Goal: Information Seeking & Learning: Learn about a topic

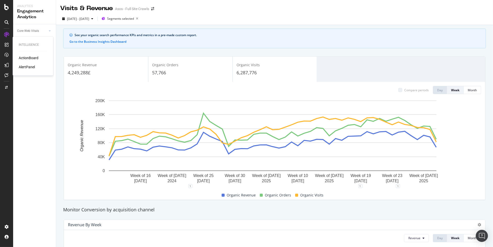
scroll to position [51, 0]
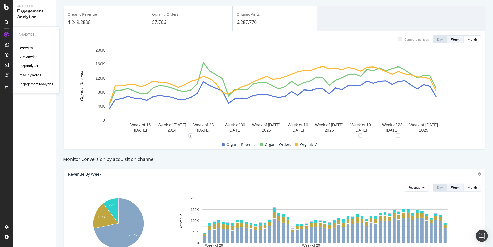
drag, startPoint x: 31, startPoint y: 74, endPoint x: 43, endPoint y: 65, distance: 14.3
click at [31, 74] on div "RealKeywords" at bounding box center [30, 74] width 22 height 5
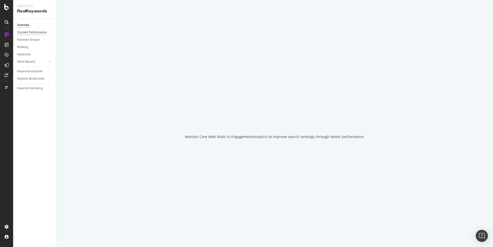
click at [33, 33] on div "Content Performance" at bounding box center [31, 32] width 29 height 5
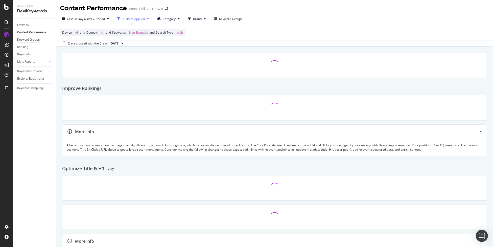
click at [27, 40] on div "Keyword Groups" at bounding box center [28, 39] width 22 height 5
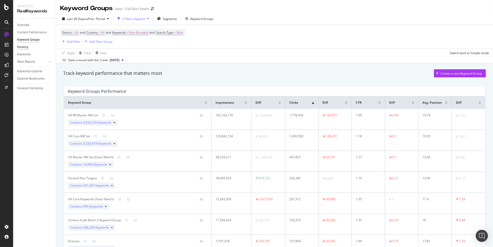
click at [25, 46] on div "Ranking" at bounding box center [22, 46] width 11 height 5
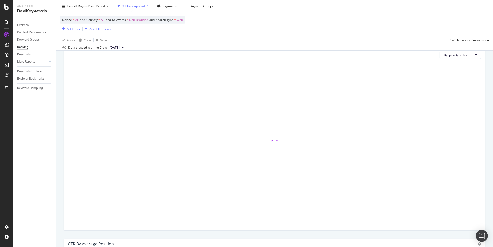
scroll to position [460, 0]
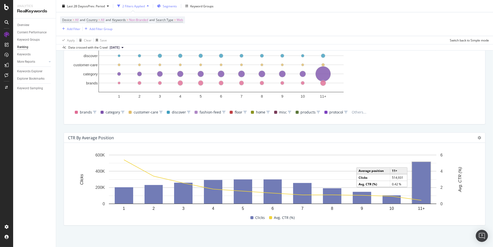
click at [173, 7] on span "Segments" at bounding box center [170, 6] width 14 height 4
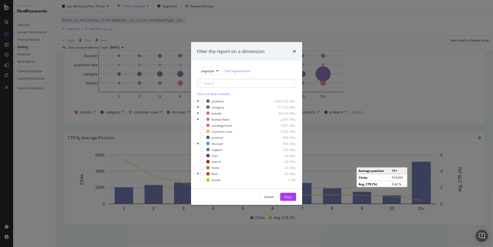
click at [220, 83] on input "modal" at bounding box center [246, 83] width 99 height 9
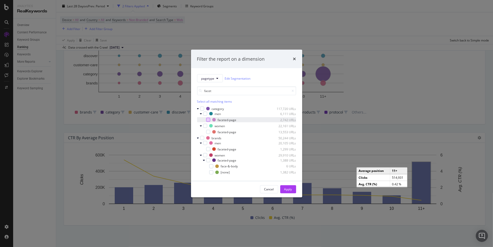
type input "facet"
click at [208, 120] on div "modal" at bounding box center [208, 120] width 4 height 4
click at [208, 131] on div "modal" at bounding box center [208, 132] width 4 height 4
click at [206, 151] on div "modal" at bounding box center [204, 148] width 3 height 5
click at [208, 161] on div "modal" at bounding box center [208, 160] width 4 height 4
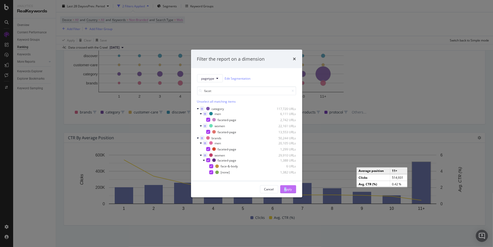
drag, startPoint x: 284, startPoint y: 194, endPoint x: 286, endPoint y: 192, distance: 2.7
click at [286, 192] on div "Cancel Apply" at bounding box center [246, 189] width 111 height 16
click at [286, 192] on div "Apply" at bounding box center [288, 189] width 8 height 8
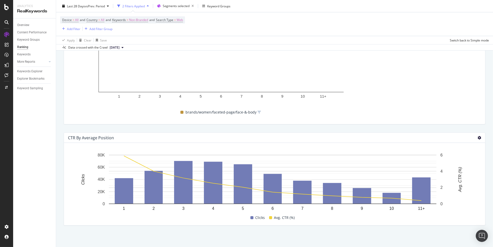
click at [477, 137] on icon at bounding box center [479, 138] width 4 height 4
click at [451, 133] on span "Table" at bounding box center [451, 132] width 38 height 5
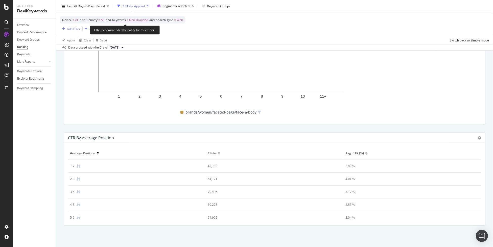
click at [141, 19] on span "Non-Branded" at bounding box center [138, 19] width 19 height 7
click at [139, 33] on span "Non-Branded" at bounding box center [129, 32] width 21 height 4
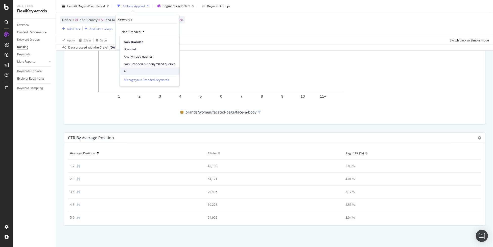
click at [152, 68] on div "All" at bounding box center [150, 70] width 60 height 7
click at [167, 43] on div "button" at bounding box center [163, 42] width 7 height 3
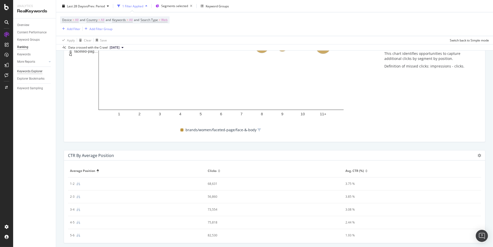
scroll to position [435, 0]
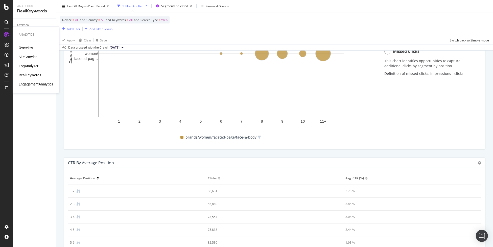
click at [31, 83] on div "EngagementAnalytics" at bounding box center [36, 84] width 34 height 5
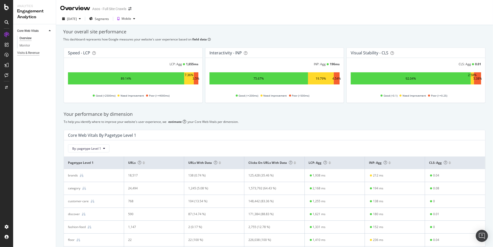
click at [31, 53] on div "Visits & Revenue" at bounding box center [28, 52] width 22 height 5
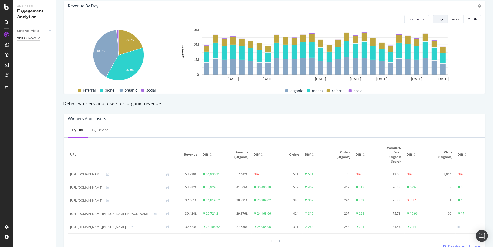
scroll to position [249, 0]
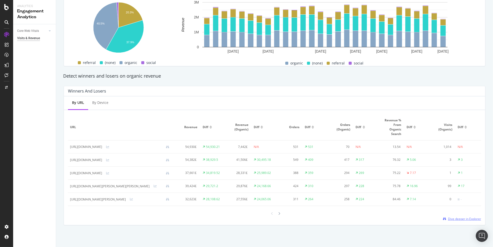
click at [466, 217] on span "Dive deeper in Explorer" at bounding box center [464, 218] width 33 height 4
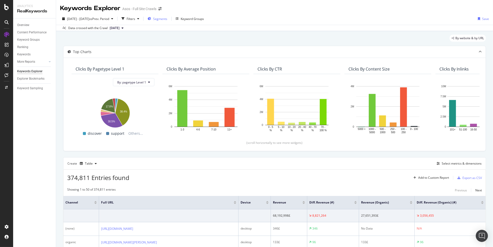
click at [167, 18] on span "Segments" at bounding box center [160, 19] width 14 height 4
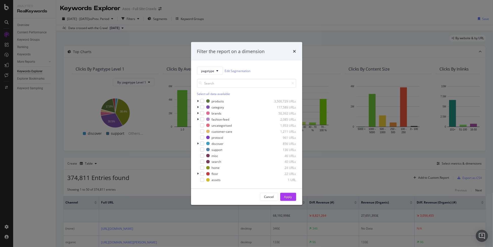
click at [168, 18] on div "Filter the report on a dimension pagetype Edit Segmentation Select all data ava…" at bounding box center [246, 123] width 493 height 247
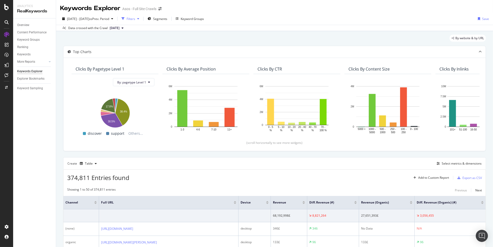
click at [135, 18] on div "Filters" at bounding box center [131, 19] width 9 height 4
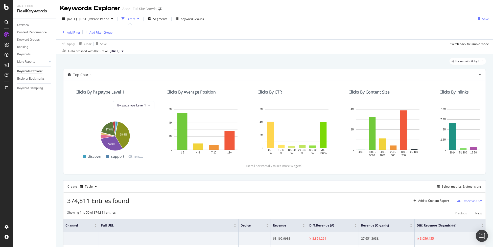
click at [74, 30] on div "Add Filter" at bounding box center [73, 32] width 13 height 4
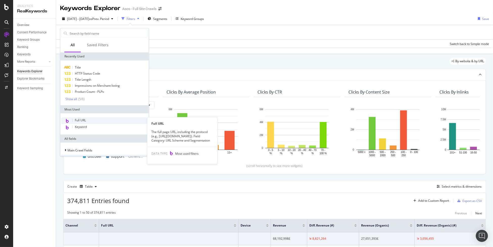
click at [99, 119] on div "Full URL" at bounding box center [104, 120] width 86 height 7
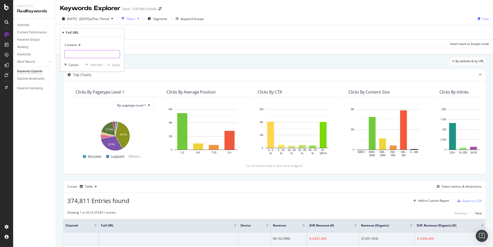
click at [73, 52] on input "text" at bounding box center [92, 54] width 55 height 8
type input "[DOMAIN_NAME]"
click at [116, 65] on div "Apply" at bounding box center [116, 65] width 8 height 4
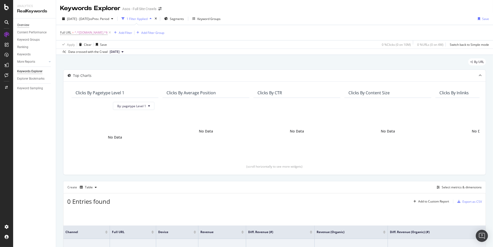
click at [28, 28] on div "Overview" at bounding box center [23, 24] width 12 height 5
